Goal: Task Accomplishment & Management: Complete application form

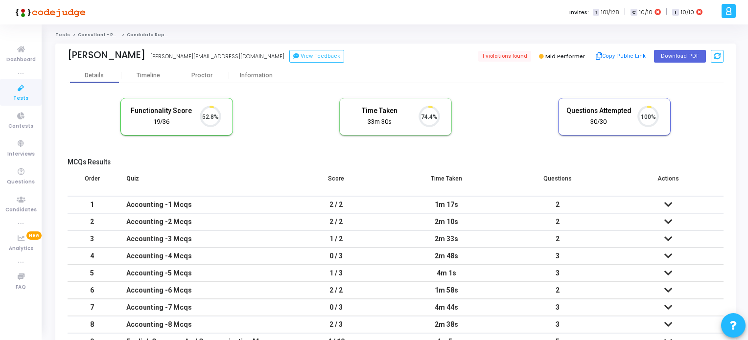
scroll to position [20, 25]
click at [14, 90] on icon at bounding box center [21, 88] width 21 height 12
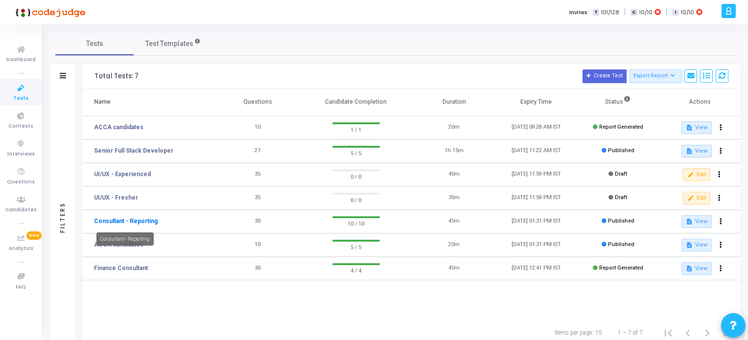
click at [140, 220] on link "Consultant - Reporting" at bounding box center [126, 221] width 64 height 9
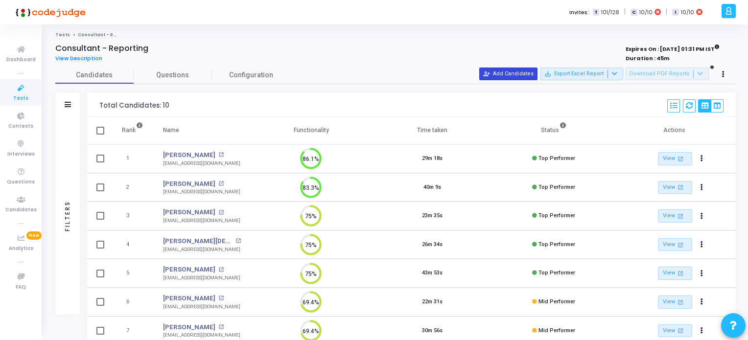
click at [525, 72] on button "person_add_alt Add Candidates" at bounding box center [508, 74] width 58 height 13
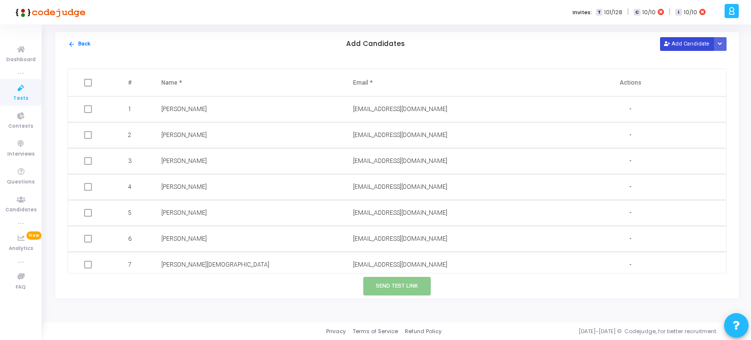
click at [695, 42] on button "Add Candidate" at bounding box center [687, 43] width 54 height 13
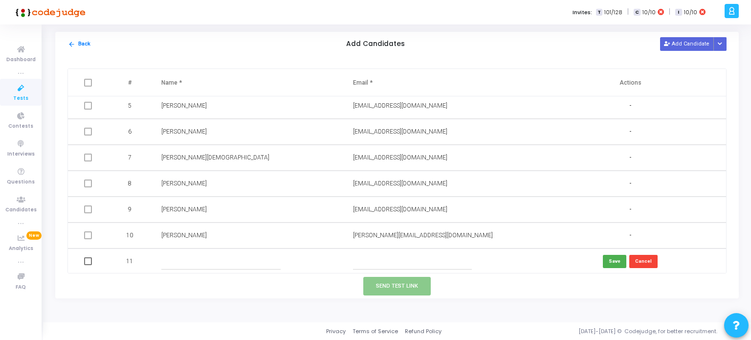
scroll to position [108, 0]
paste input ""[PERSON_NAME]" <[EMAIL_ADDRESS][DOMAIN_NAME]>"
click at [387, 258] on input ""[PERSON_NAME]" <[EMAIL_ADDRESS][DOMAIN_NAME]>" at bounding box center [412, 260] width 119 height 16
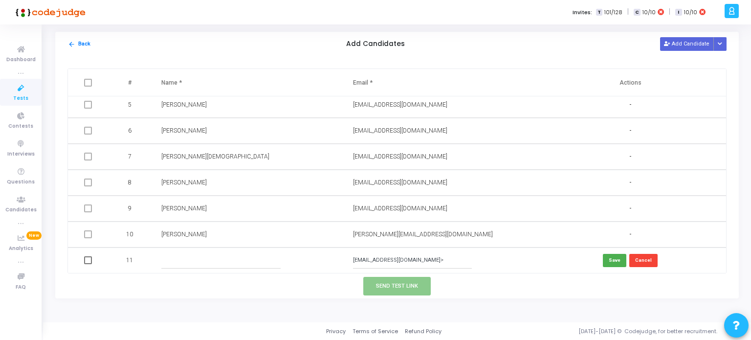
click at [431, 260] on input "[EMAIL_ADDRESS][DOMAIN_NAME]>" at bounding box center [412, 260] width 119 height 16
type input "[EMAIL_ADDRESS][DOMAIN_NAME]"
click at [198, 259] on input "text" at bounding box center [220, 260] width 119 height 16
type input "[PERSON_NAME]"
click at [609, 261] on button "Save" at bounding box center [614, 260] width 23 height 13
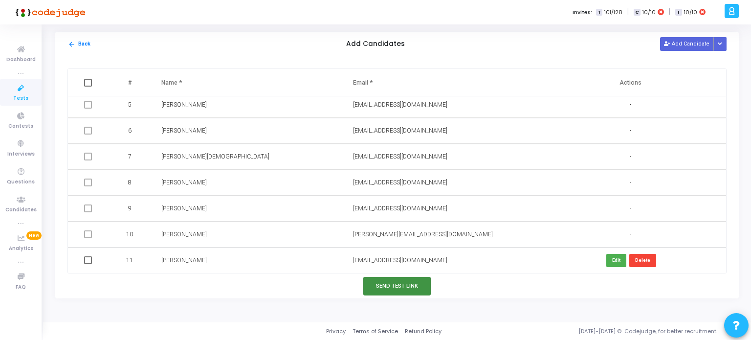
click at [390, 290] on button "Send Test Link" at bounding box center [397, 286] width 68 height 18
